Goal: Transaction & Acquisition: Download file/media

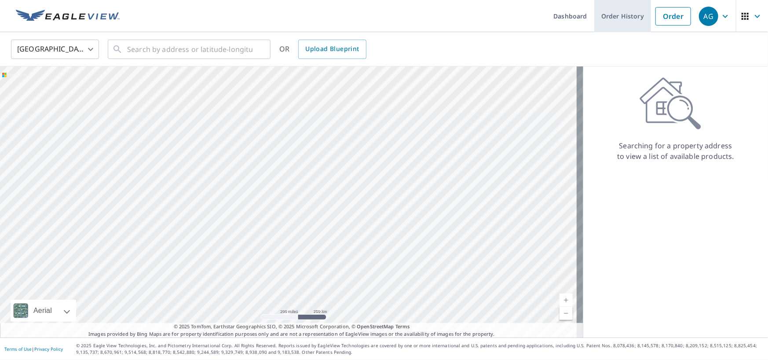
click at [621, 8] on link "Order History" at bounding box center [622, 16] width 57 height 32
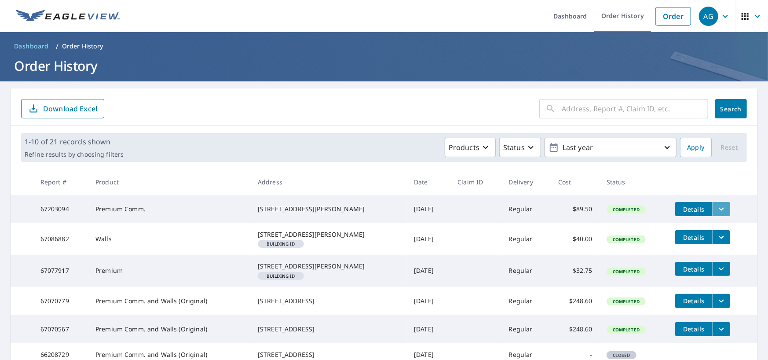
click at [716, 209] on icon "filesDropdownBtn-67203094" at bounding box center [721, 209] width 11 height 11
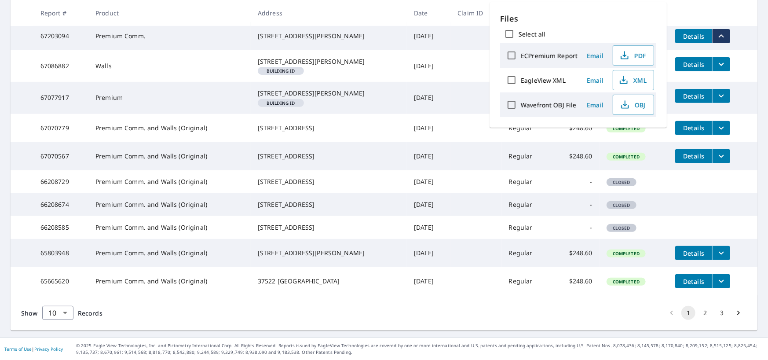
scroll to position [132, 0]
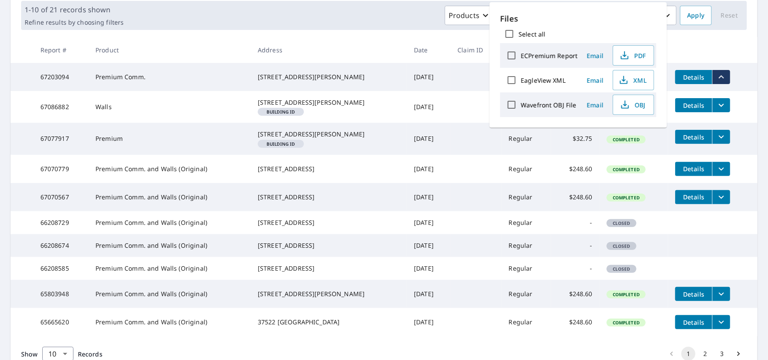
click at [696, 45] on th at bounding box center [712, 50] width 89 height 26
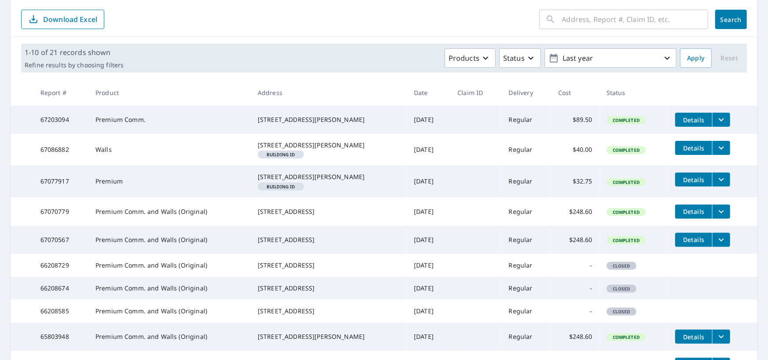
scroll to position [102, 0]
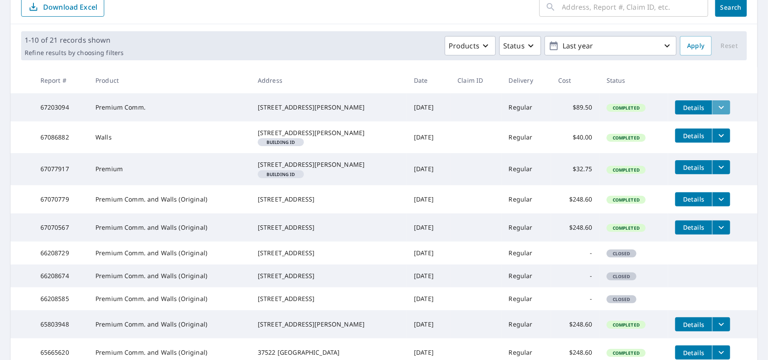
click at [716, 102] on icon "filesDropdownBtn-67203094" at bounding box center [721, 107] width 11 height 11
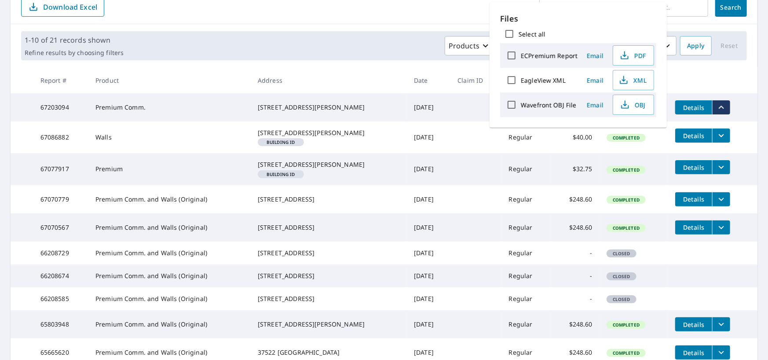
click at [716, 102] on icon "filesDropdownBtn-67203094" at bounding box center [721, 107] width 11 height 11
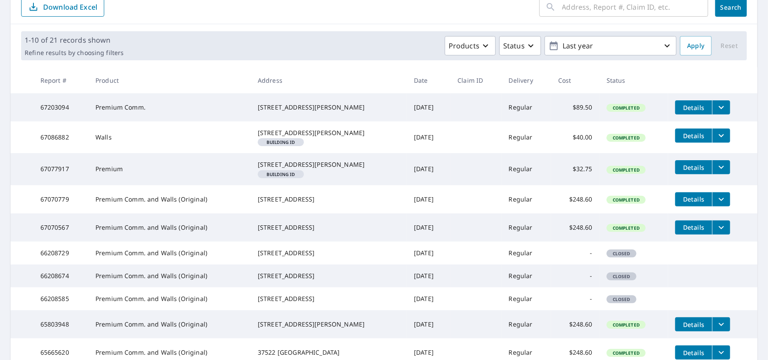
click at [685, 106] on span "Details" at bounding box center [694, 107] width 26 height 8
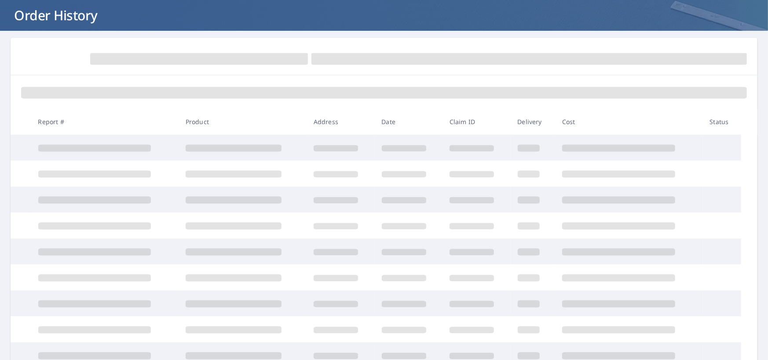
click at [651, 117] on th "Cost" at bounding box center [629, 122] width 148 height 26
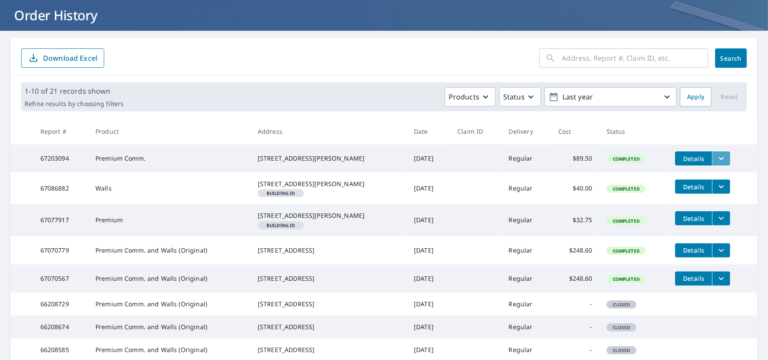
click at [721, 155] on button "filesDropdownBtn-67203094" at bounding box center [721, 158] width 18 height 14
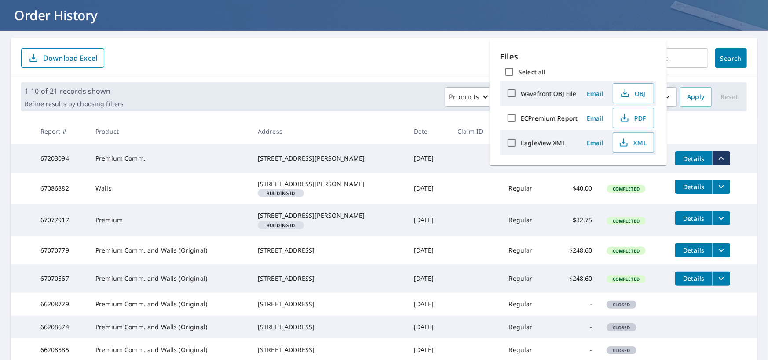
click at [508, 119] on input "ECPremium Report" at bounding box center [511, 118] width 18 height 18
checkbox input "true"
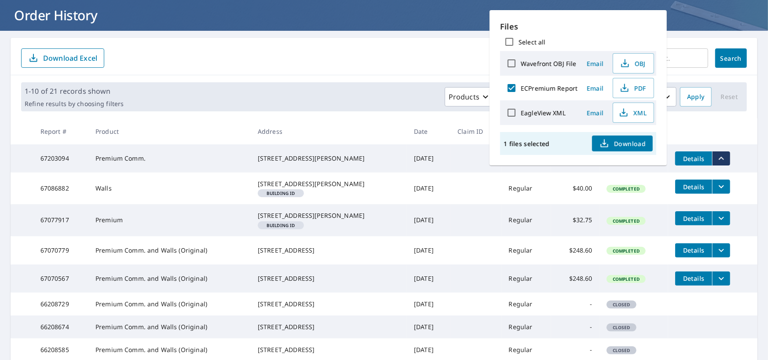
click at [612, 143] on span "Download" at bounding box center [622, 143] width 47 height 11
click at [716, 191] on icon "filesDropdownBtn-67086882" at bounding box center [721, 186] width 11 height 11
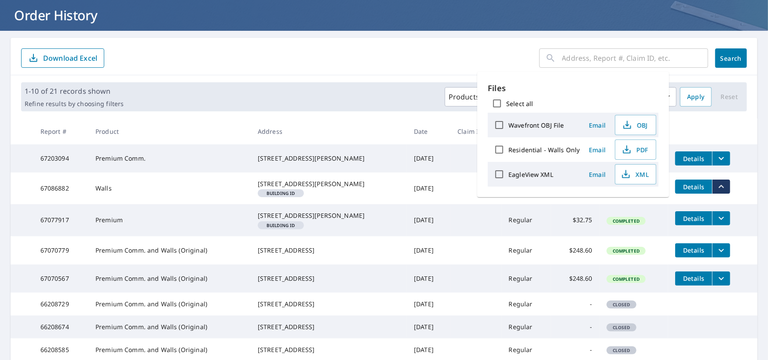
click at [499, 147] on input "Residential - Walls Only" at bounding box center [499, 149] width 18 height 18
checkbox input "true"
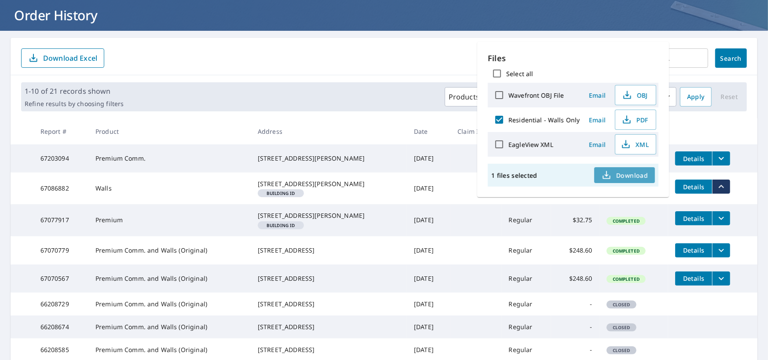
click at [629, 176] on span "Download" at bounding box center [624, 175] width 47 height 11
click at [716, 223] on icon "filesDropdownBtn-67077917" at bounding box center [721, 218] width 11 height 11
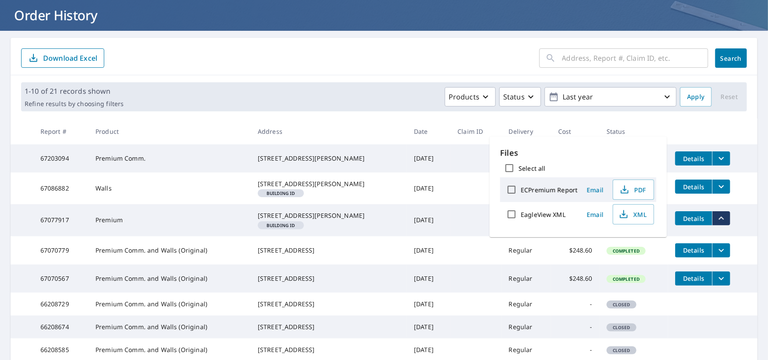
click at [510, 187] on input "ECPremium Report" at bounding box center [511, 189] width 18 height 18
checkbox input "true"
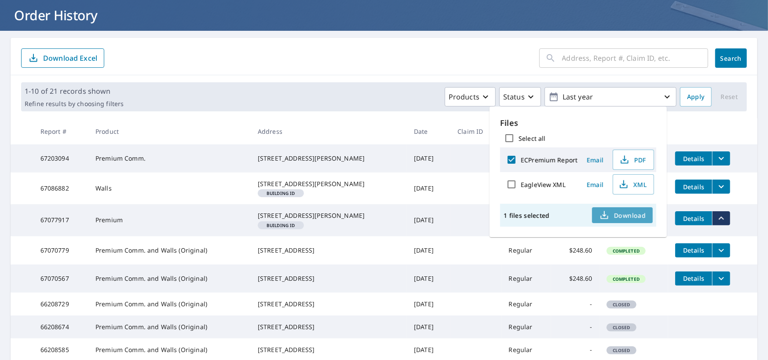
click at [618, 215] on span "Download" at bounding box center [622, 215] width 47 height 11
click at [716, 256] on icon "filesDropdownBtn-67070779" at bounding box center [721, 250] width 11 height 11
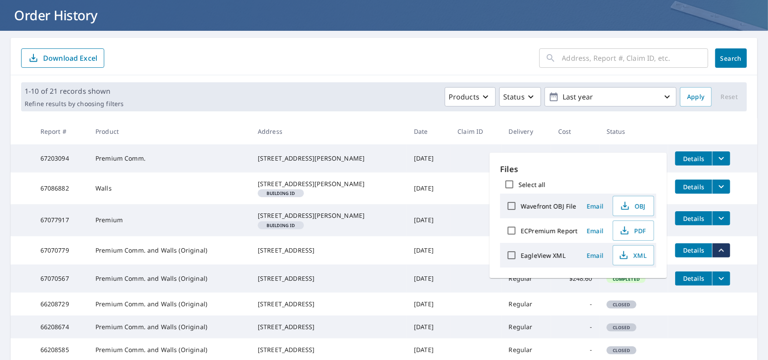
click at [513, 233] on input "ECPremium Report" at bounding box center [511, 230] width 18 height 18
checkbox input "true"
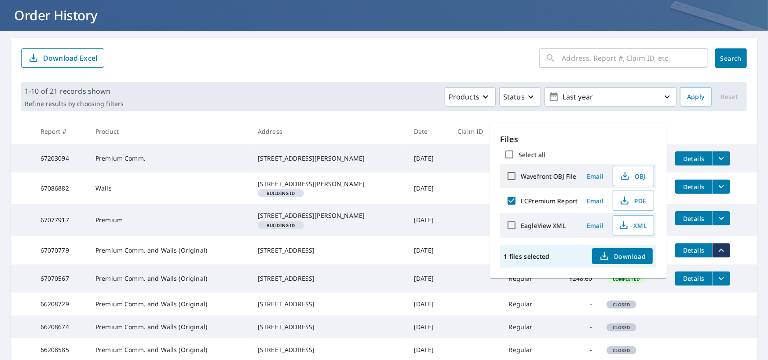
click at [626, 256] on span "Download" at bounding box center [622, 256] width 47 height 11
click at [716, 284] on icon "filesDropdownBtn-67070567" at bounding box center [721, 278] width 11 height 11
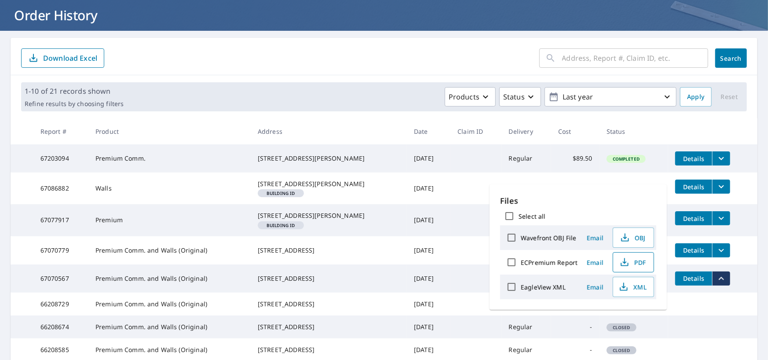
click at [619, 257] on icon "button" at bounding box center [624, 262] width 11 height 11
drag, startPoint x: 713, startPoint y: 132, endPoint x: 711, endPoint y: 136, distance: 4.6
click at [713, 132] on th at bounding box center [712, 131] width 89 height 26
